Goal: Navigation & Orientation: Find specific page/section

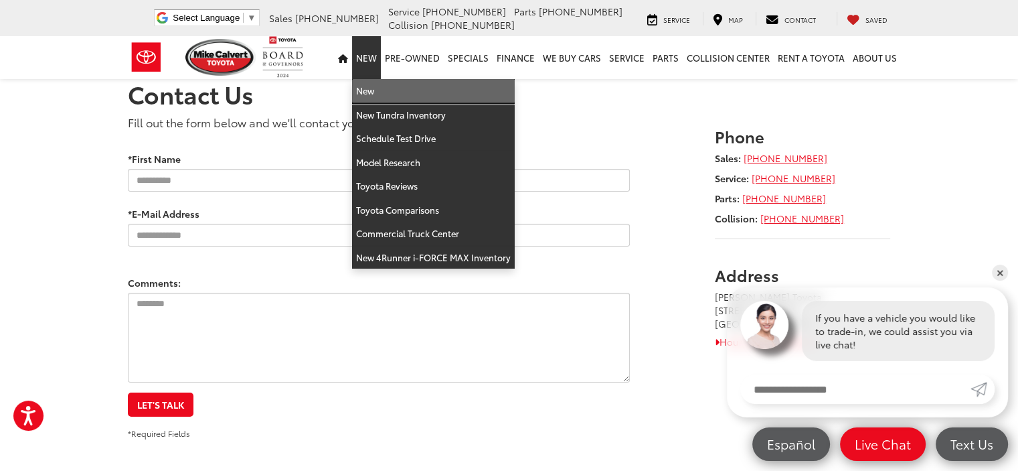
click at [368, 88] on link "New" at bounding box center [433, 91] width 163 height 24
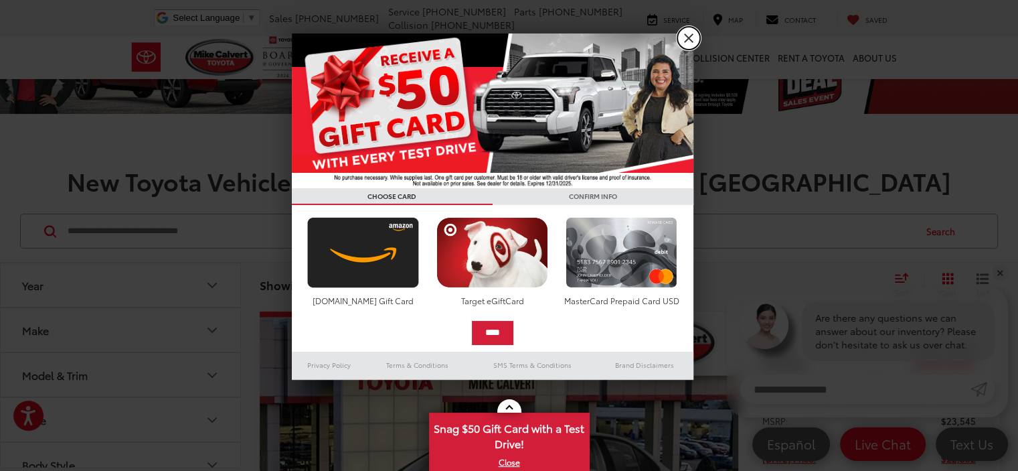
click at [684, 34] on link "X" at bounding box center [689, 38] width 23 height 23
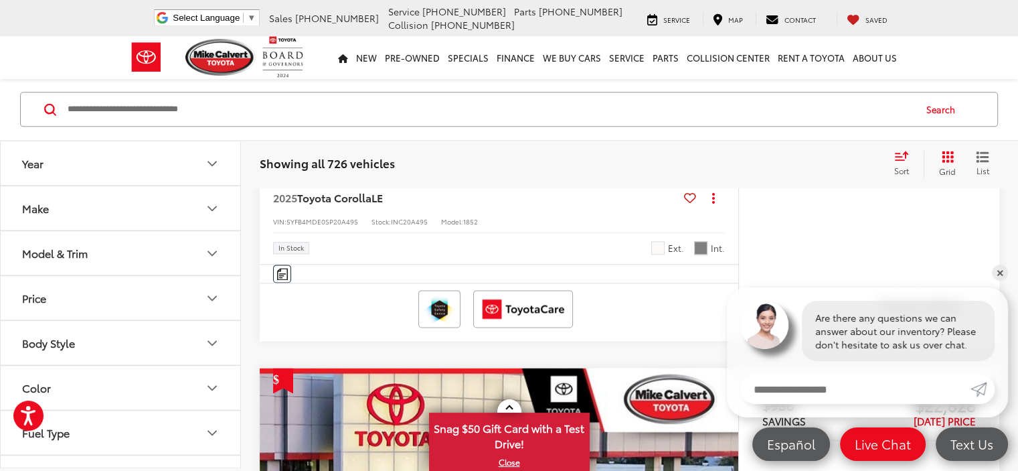
scroll to position [1875, 0]
